Goal: Communication & Community: Answer question/provide support

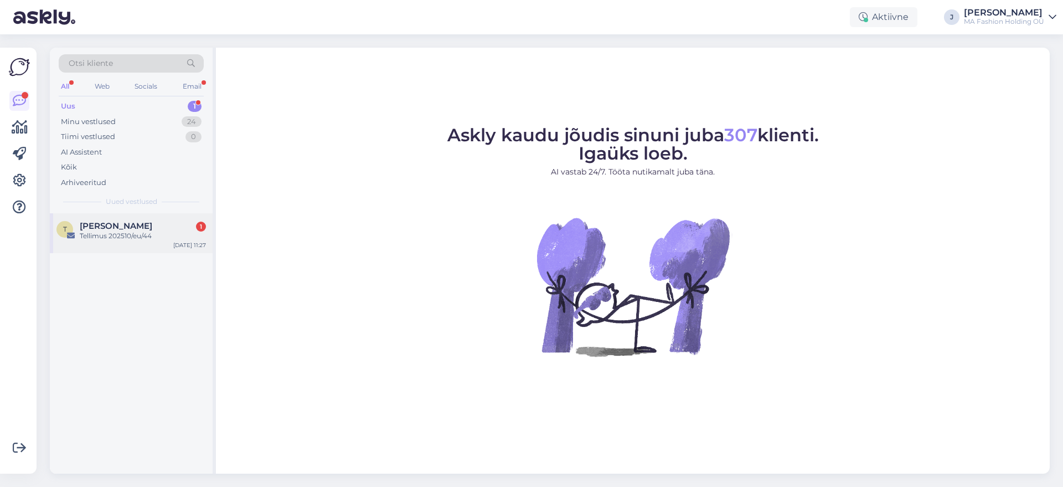
click at [146, 238] on div "Tellimus 202510/eu/44" at bounding box center [143, 236] width 126 height 10
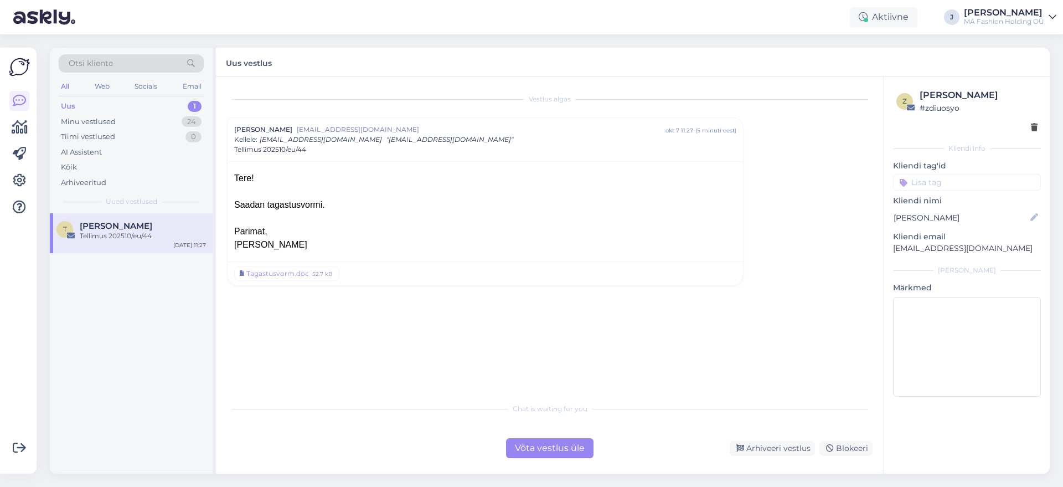
click at [573, 454] on div "Võta vestlus üle" at bounding box center [549, 448] width 87 height 20
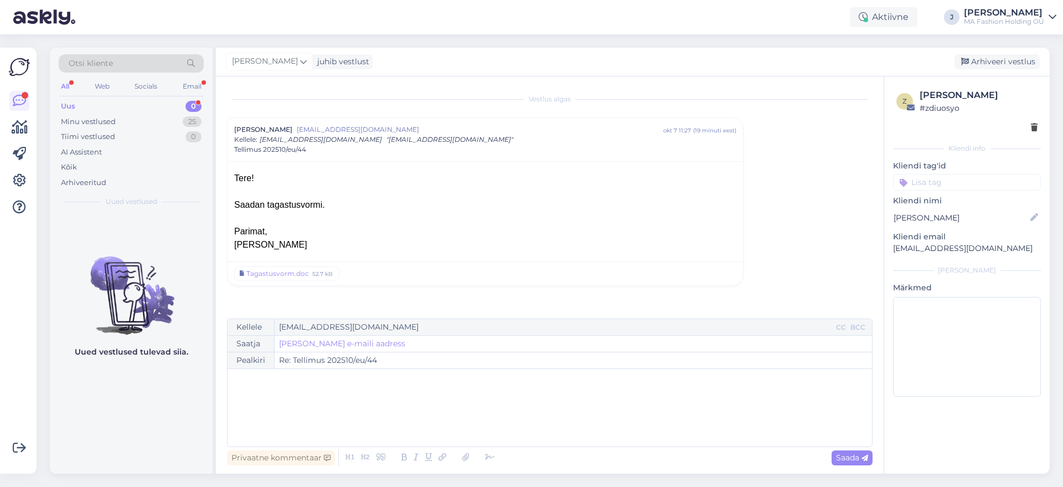
click at [167, 111] on div "Uus 0" at bounding box center [131, 107] width 145 height 16
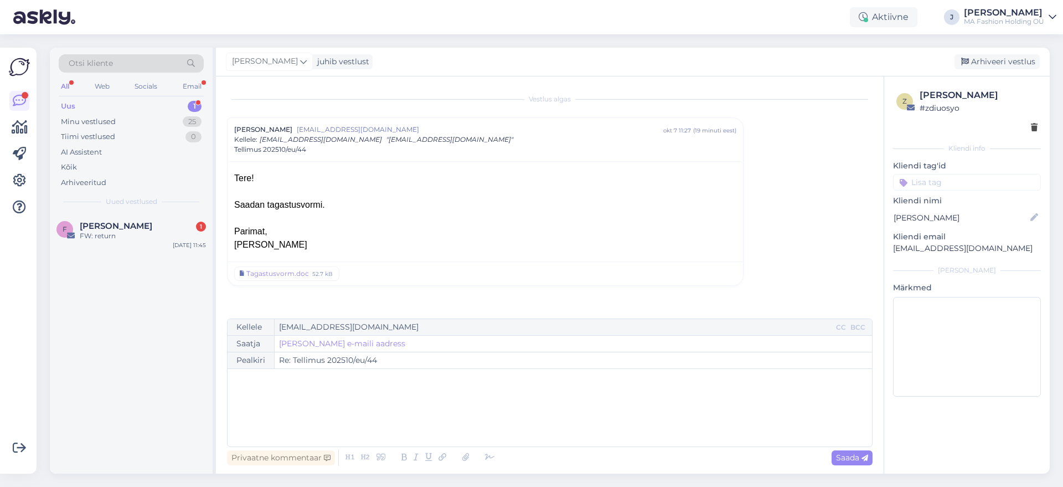
click at [167, 104] on div "Uus 1" at bounding box center [131, 107] width 145 height 16
click at [173, 254] on div "F [PERSON_NAME] 1 FW: return [DATE] 11:45" at bounding box center [131, 343] width 163 height 260
click at [152, 228] on span "[PERSON_NAME]" at bounding box center [116, 226] width 73 height 10
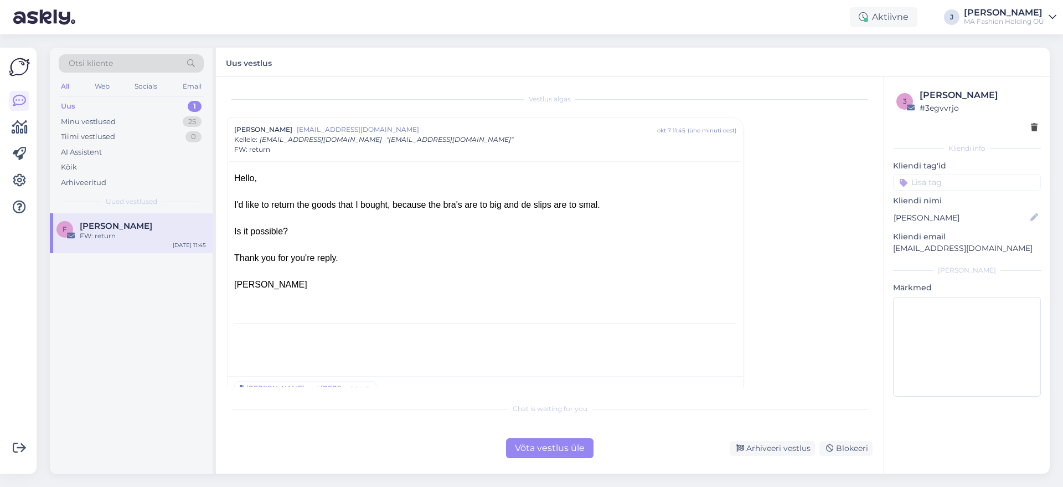
drag, startPoint x: 391, startPoint y: 284, endPoint x: 226, endPoint y: 174, distance: 198.4
click at [233, 179] on div "Hello, I'd like to return the goods that I bought, because the bra's are to big…" at bounding box center [485, 267] width 515 height 212
click at [381, 274] on div at bounding box center [485, 271] width 502 height 13
click at [535, 455] on div "Võta vestlus üle" at bounding box center [549, 448] width 87 height 20
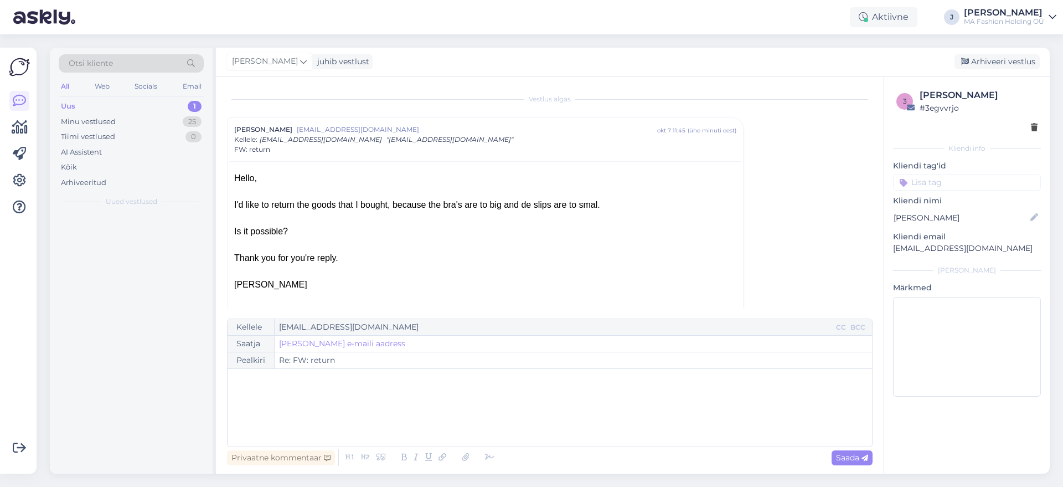
scroll to position [30, 0]
